Goal: Navigation & Orientation: Find specific page/section

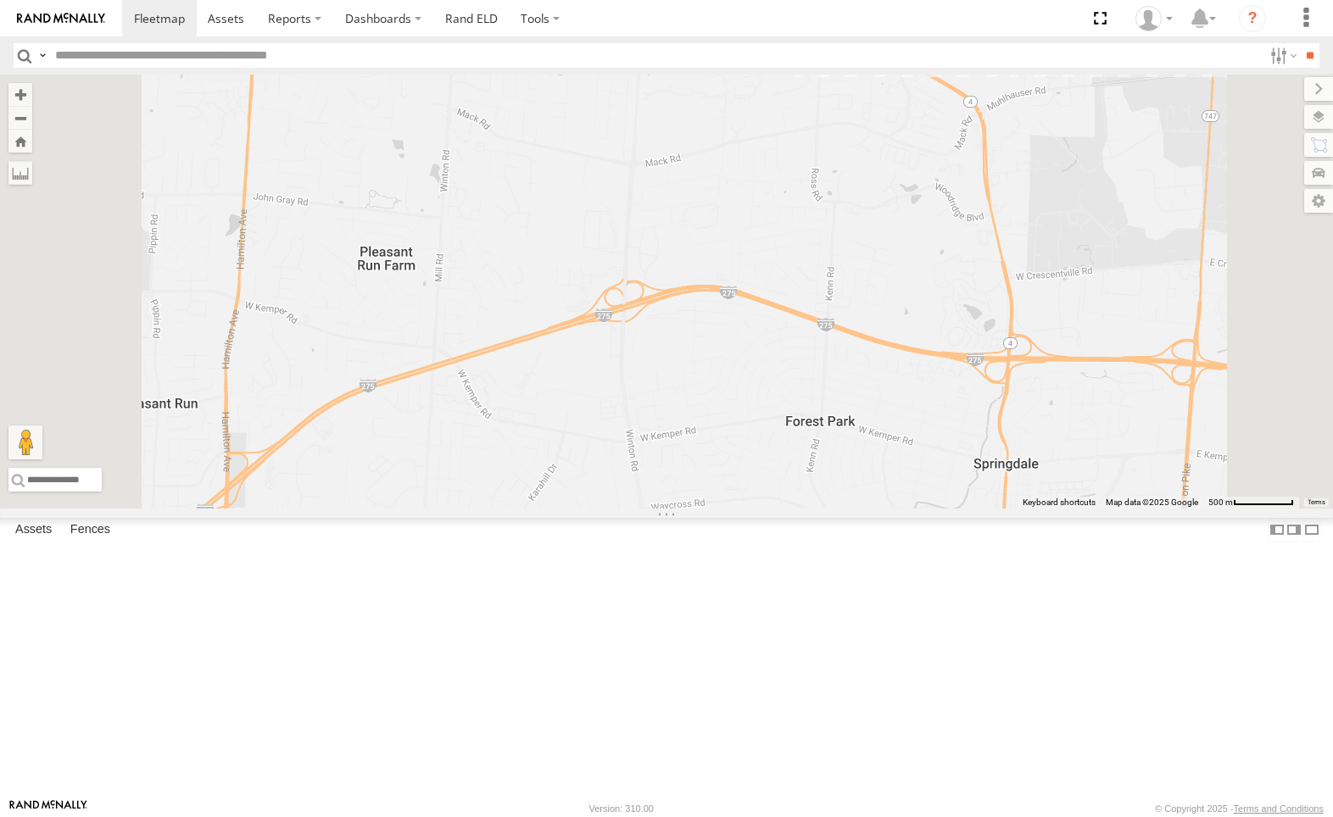
click at [0, 0] on div "212" at bounding box center [0, 0] width 0 height 0
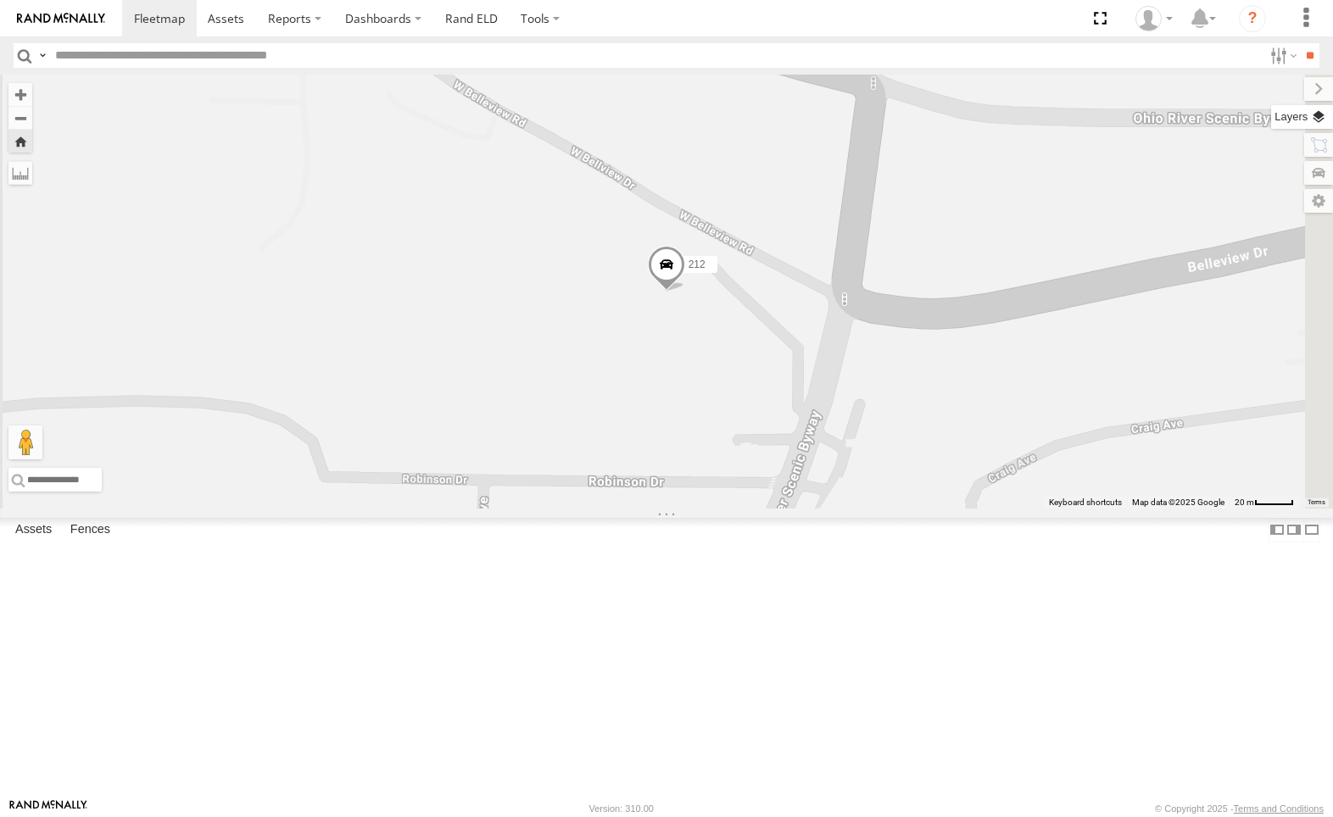
click at [1318, 112] on label at bounding box center [1302, 117] width 62 height 24
click at [0, 0] on div "Basemaps" at bounding box center [0, 0] width 0 height 0
click at [0, 0] on label at bounding box center [0, 0] width 0 height 0
click at [0, 0] on span "Satellite + Roadmap" at bounding box center [0, 0] width 0 height 0
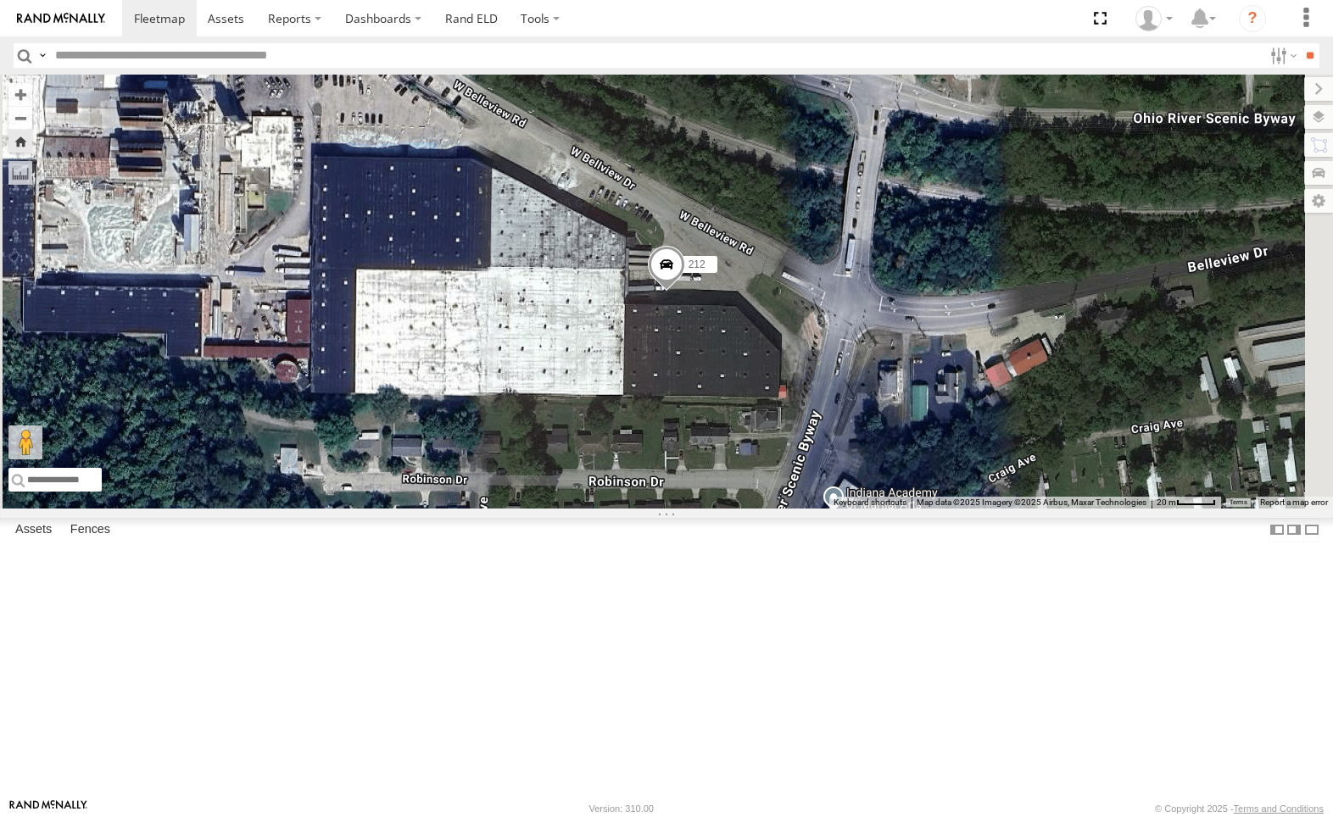
click at [0, 0] on label at bounding box center [0, 0] width 0 height 0
click at [0, 0] on span "Traffic" at bounding box center [0, 0] width 0 height 0
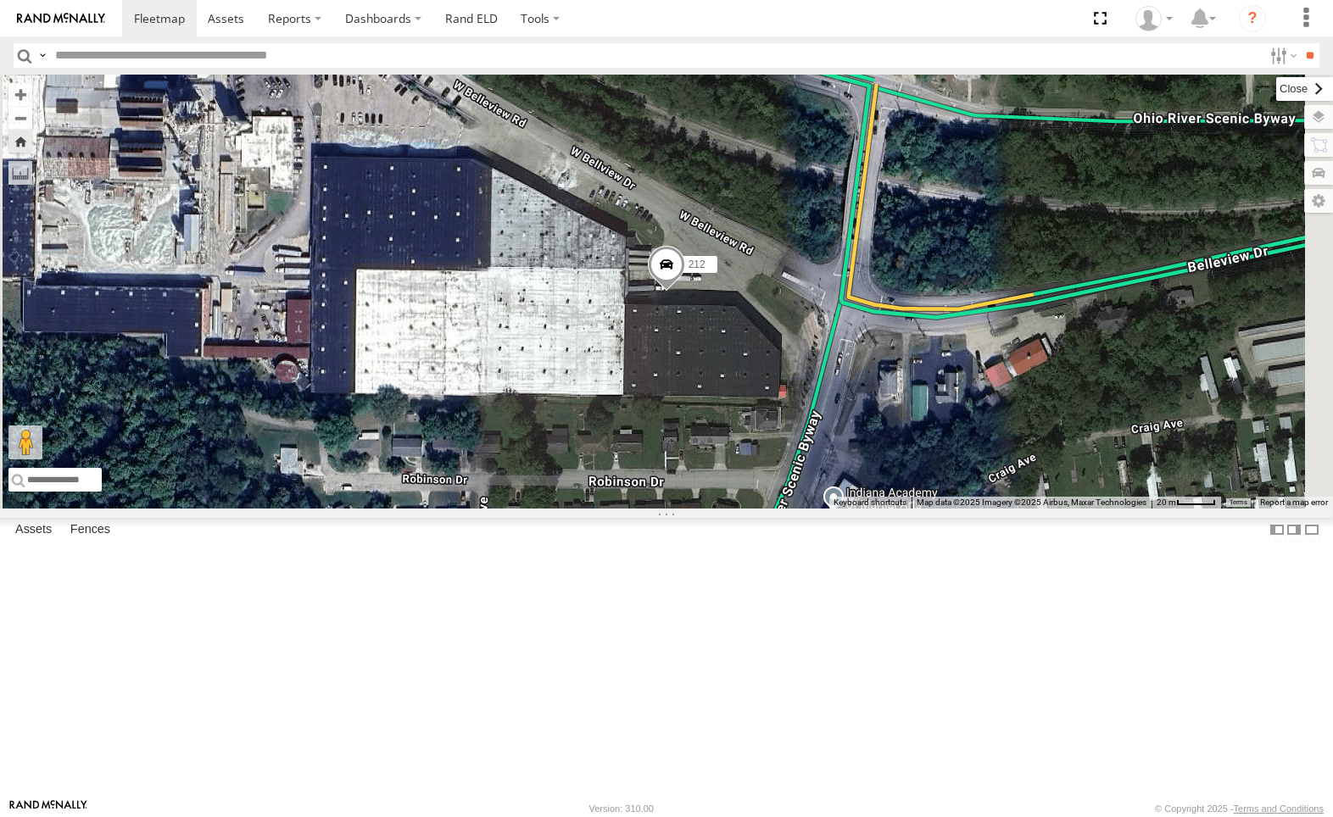
click at [1276, 86] on label at bounding box center [1304, 89] width 57 height 24
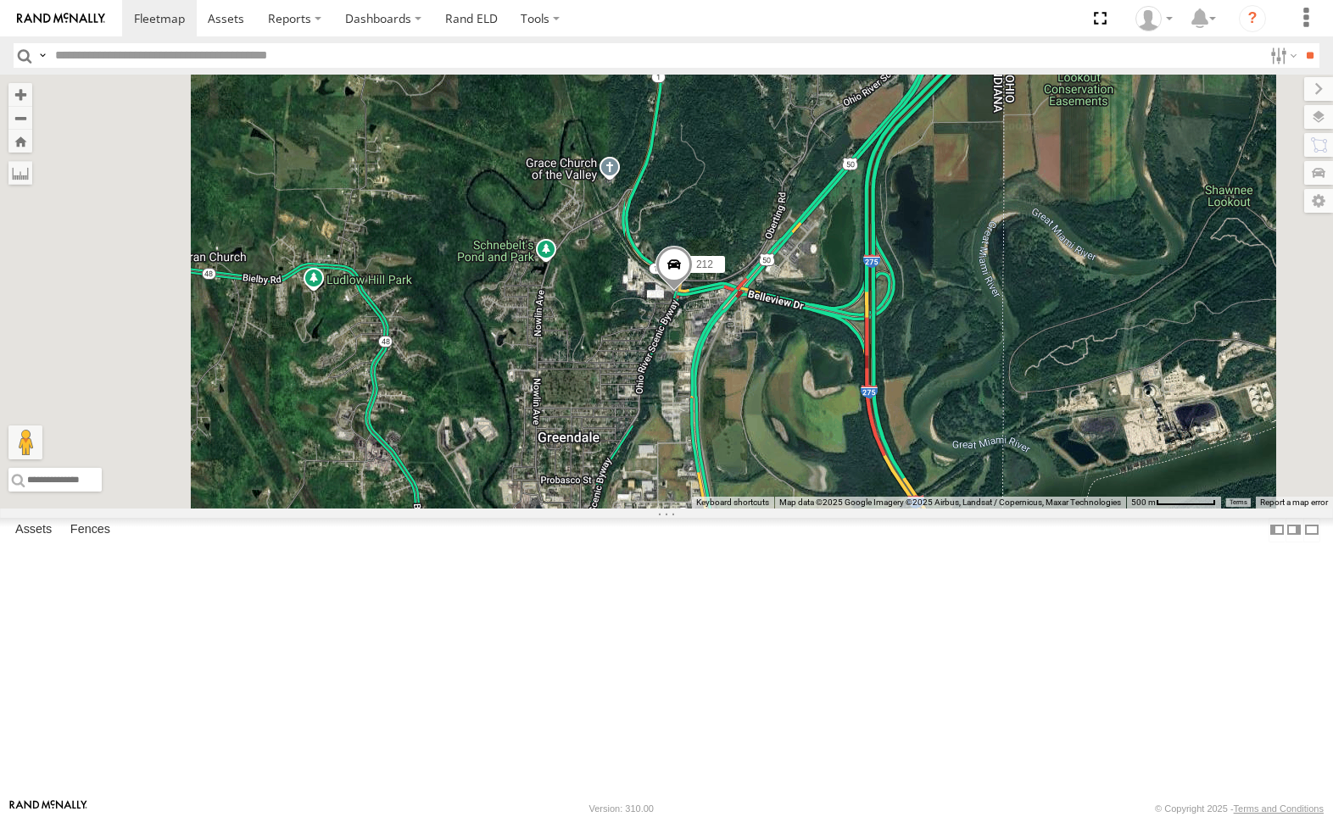
click at [0, 0] on div "All Assets" at bounding box center [0, 0] width 0 height 0
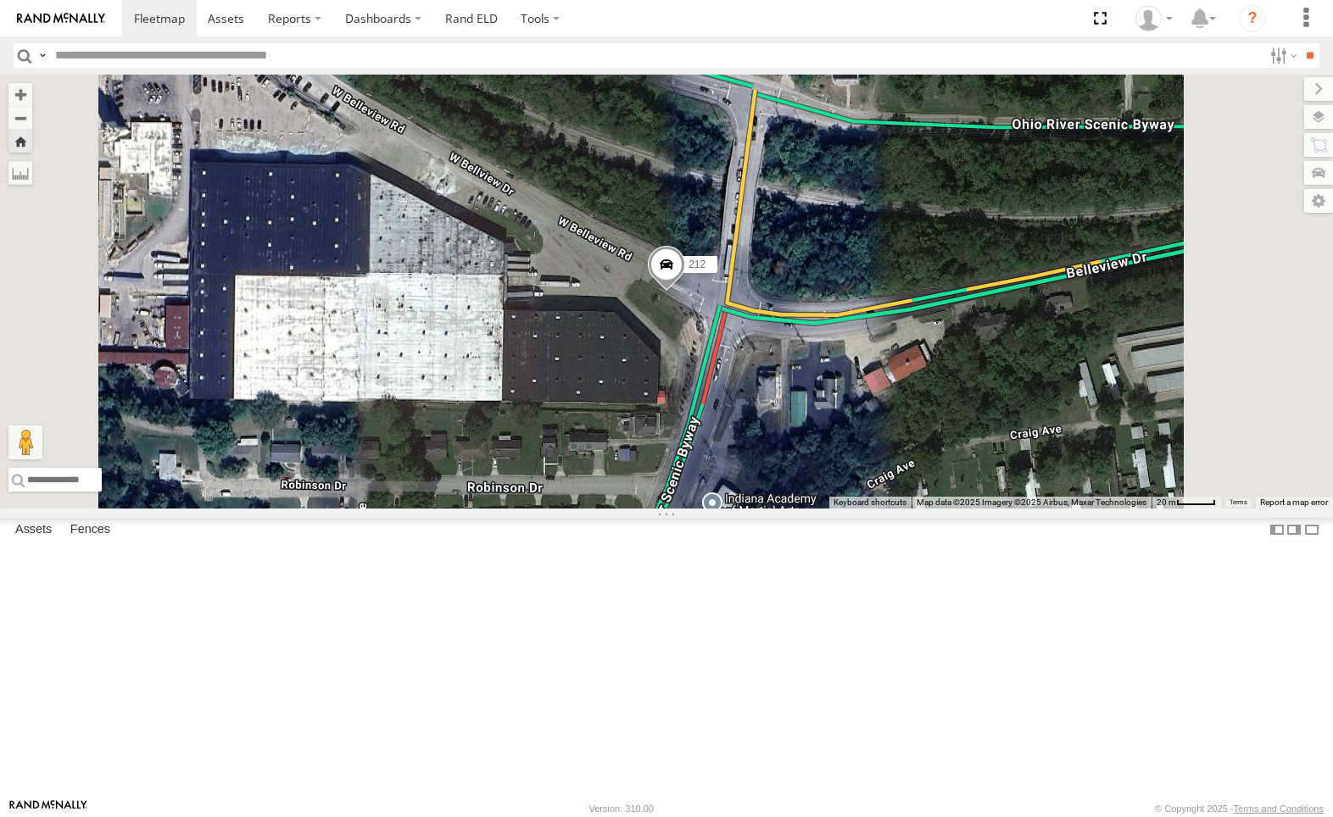
click at [0, 0] on div "All Assets" at bounding box center [0, 0] width 0 height 0
